Goal: Task Accomplishment & Management: Manage account settings

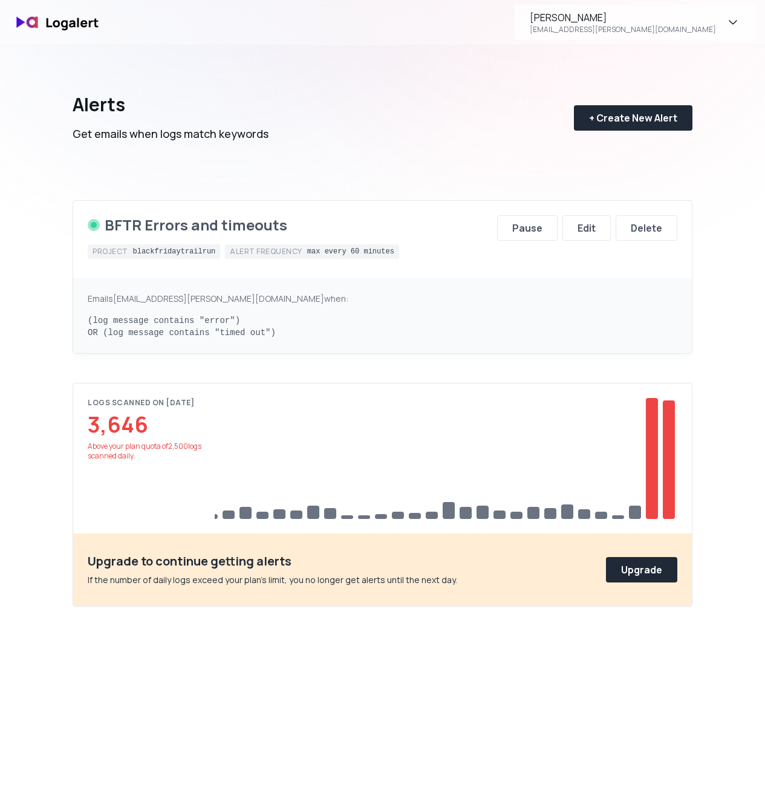
click at [656, 426] on div at bounding box center [652, 458] width 12 height 121
click at [650, 463] on div at bounding box center [652, 458] width 12 height 121
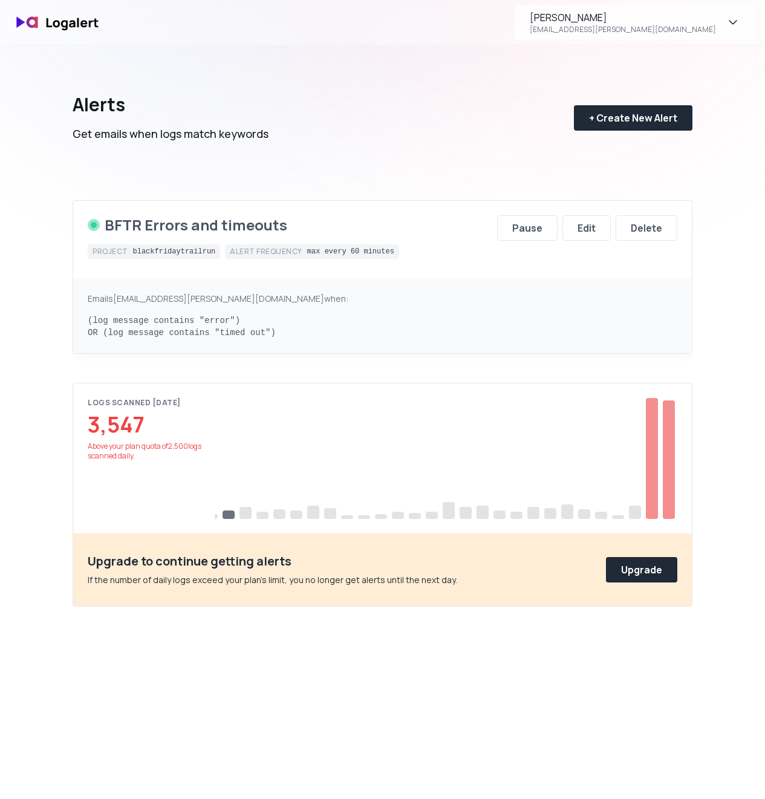
click at [143, 223] on div "BFTR Errors and timeouts" at bounding box center [196, 224] width 183 height 19
click at [599, 228] on button "Edit" at bounding box center [586, 227] width 48 height 25
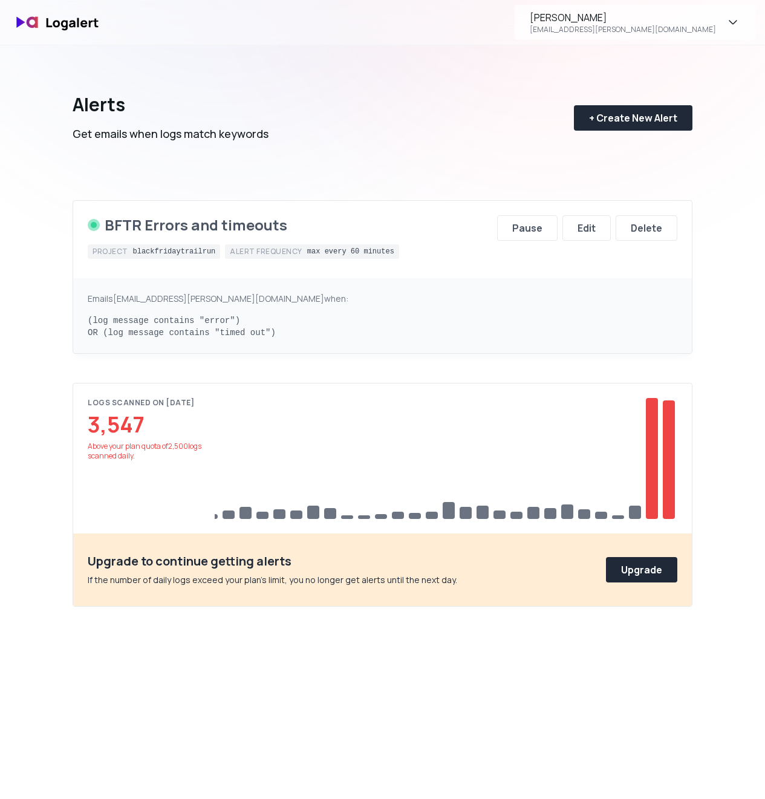
click at [122, 454] on div "Above your plan quota of 2,500 logs scanned daily." at bounding box center [151, 450] width 127 height 19
click at [116, 425] on div "3,547" at bounding box center [151, 424] width 127 height 24
click at [119, 401] on div "Logs scanned on [DATE]" at bounding box center [151, 403] width 127 height 10
